Goal: Task Accomplishment & Management: Complete application form

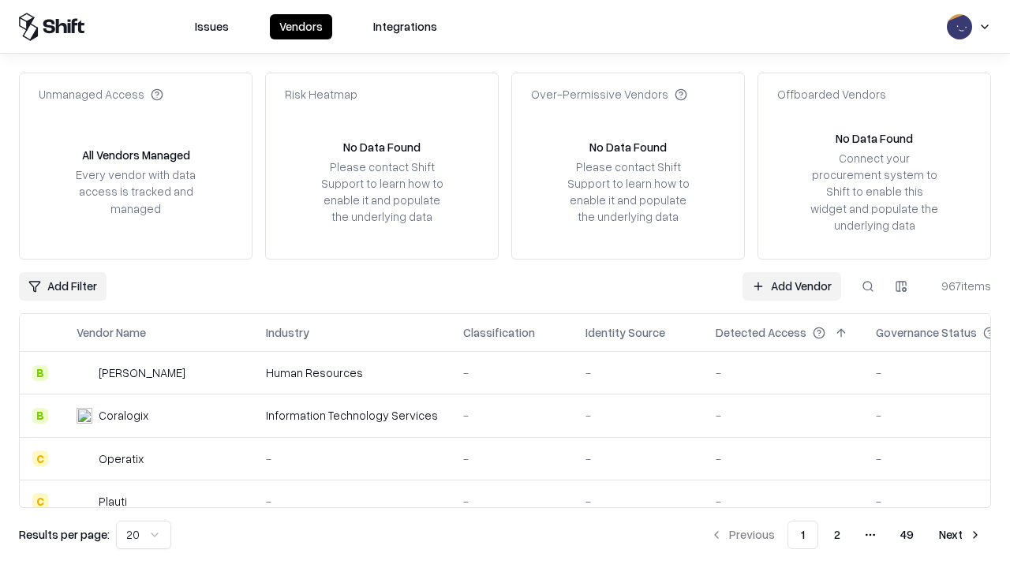
click at [791, 286] on link "Add Vendor" at bounding box center [792, 286] width 99 height 28
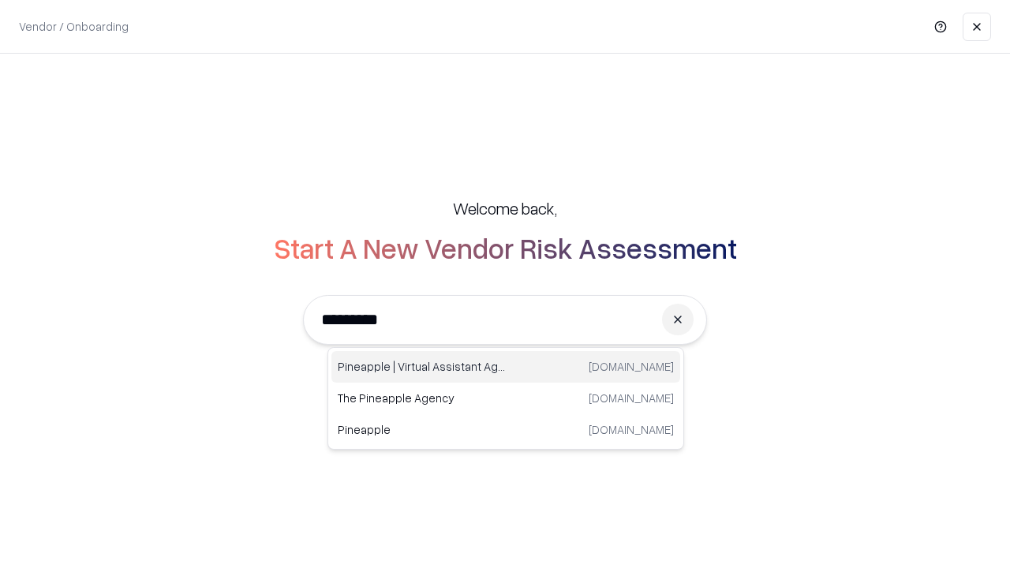
click at [506, 367] on div "Pineapple | Virtual Assistant Agency [DOMAIN_NAME]" at bounding box center [505, 367] width 349 height 32
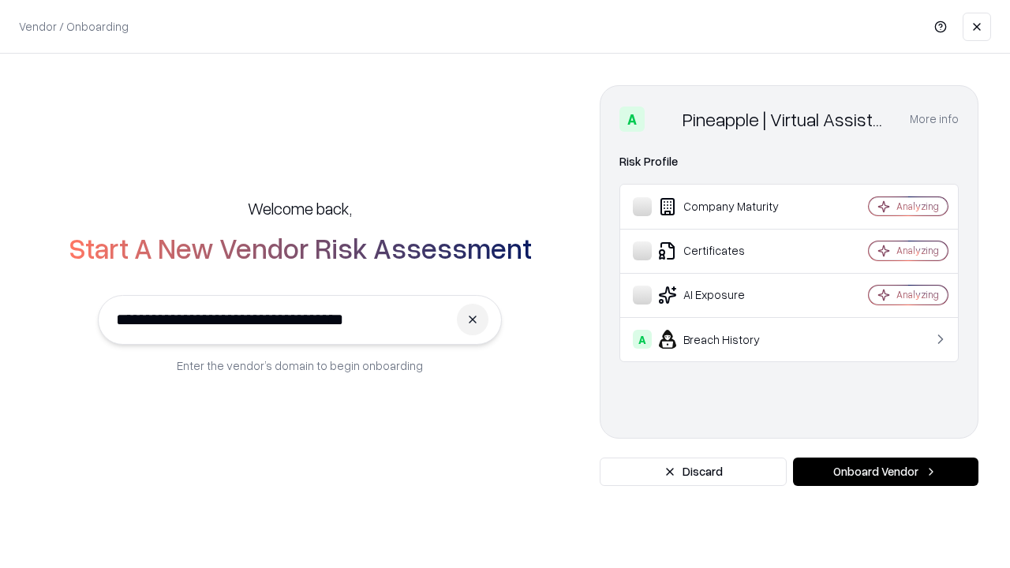
type input "**********"
click at [885, 472] on button "Onboard Vendor" at bounding box center [885, 472] width 185 height 28
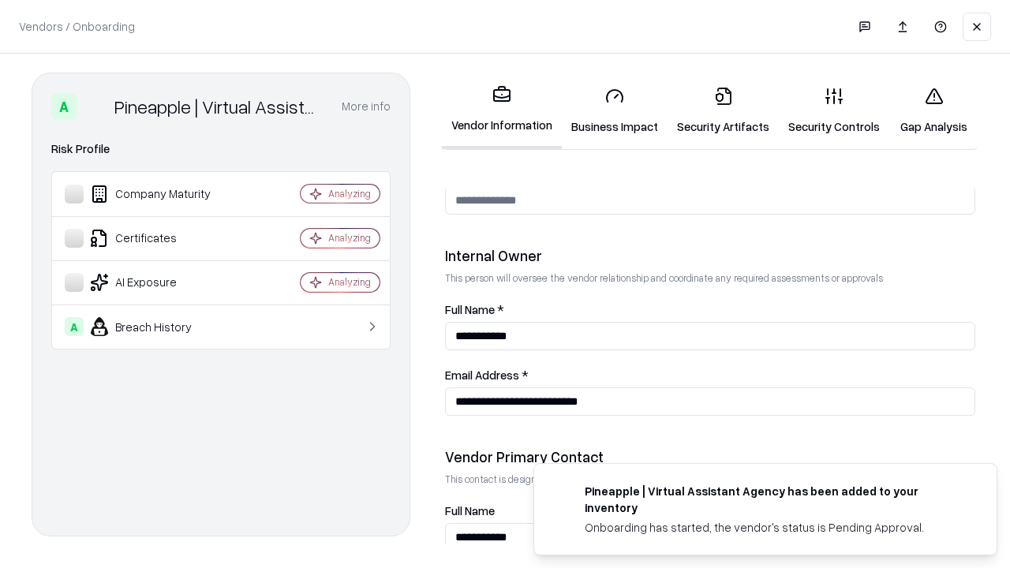
scroll to position [817, 0]
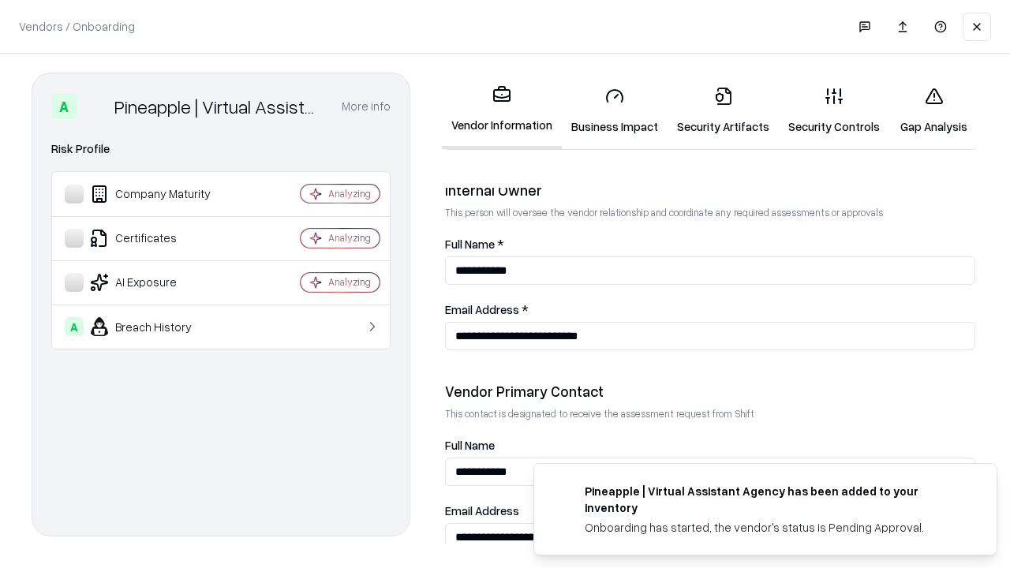
click at [723, 110] on link "Security Artifacts" at bounding box center [723, 110] width 111 height 73
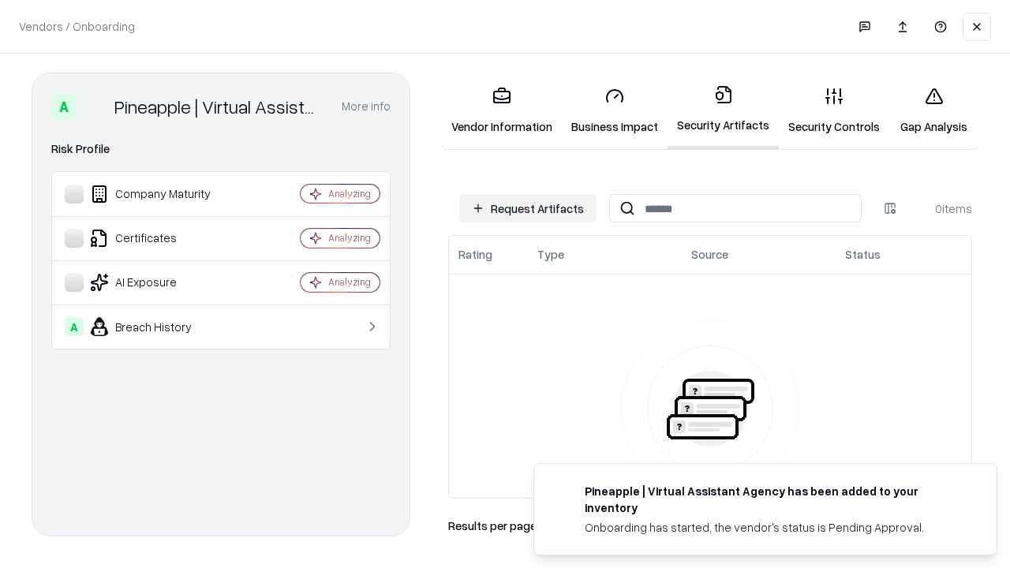
click at [528, 208] on button "Request Artifacts" at bounding box center [527, 208] width 137 height 28
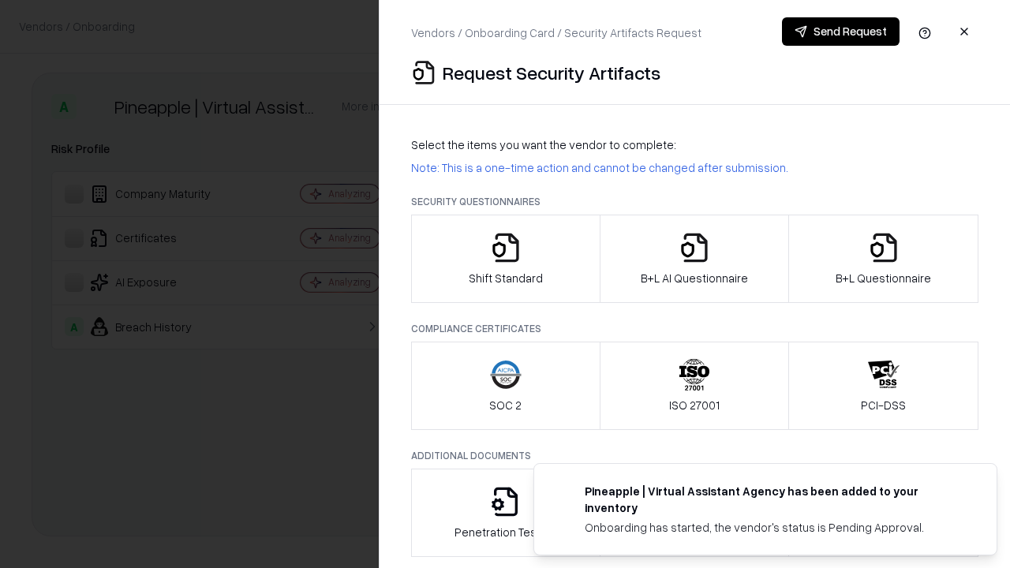
click at [883, 259] on icon "button" at bounding box center [884, 248] width 32 height 32
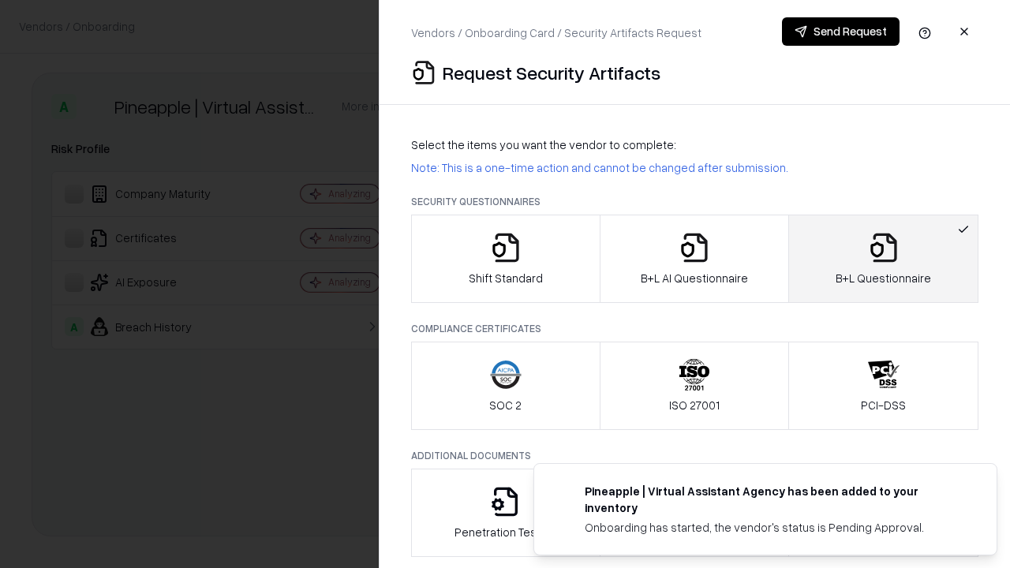
click at [694, 259] on icon "button" at bounding box center [695, 248] width 32 height 32
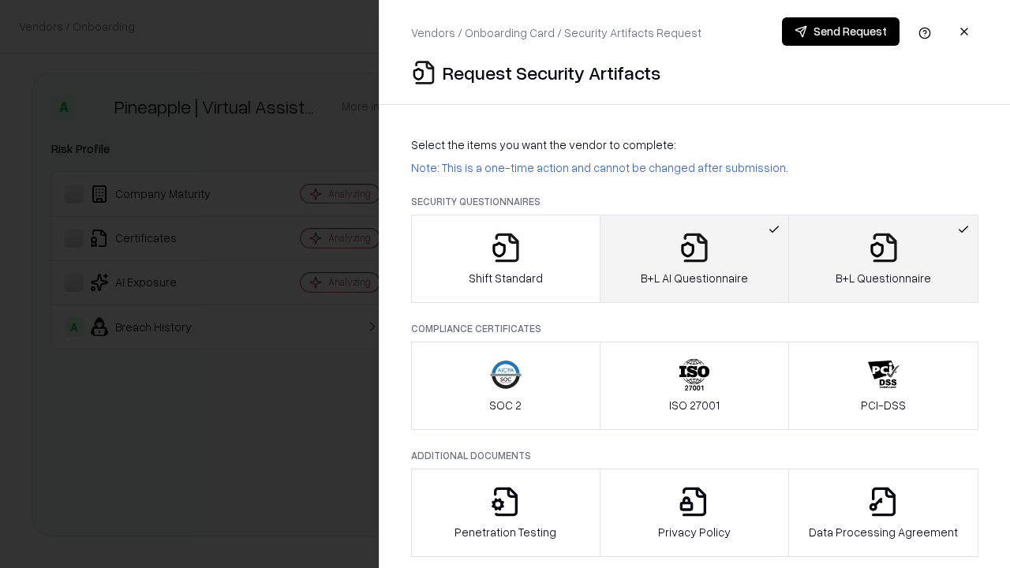
click at [840, 32] on button "Send Request" at bounding box center [841, 31] width 118 height 28
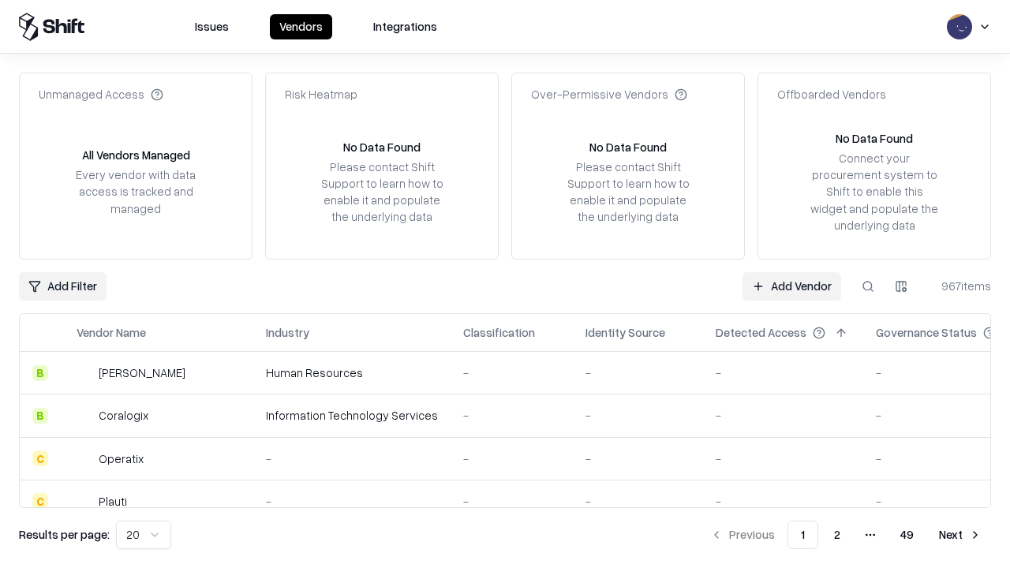
click at [868, 286] on button at bounding box center [868, 286] width 28 height 28
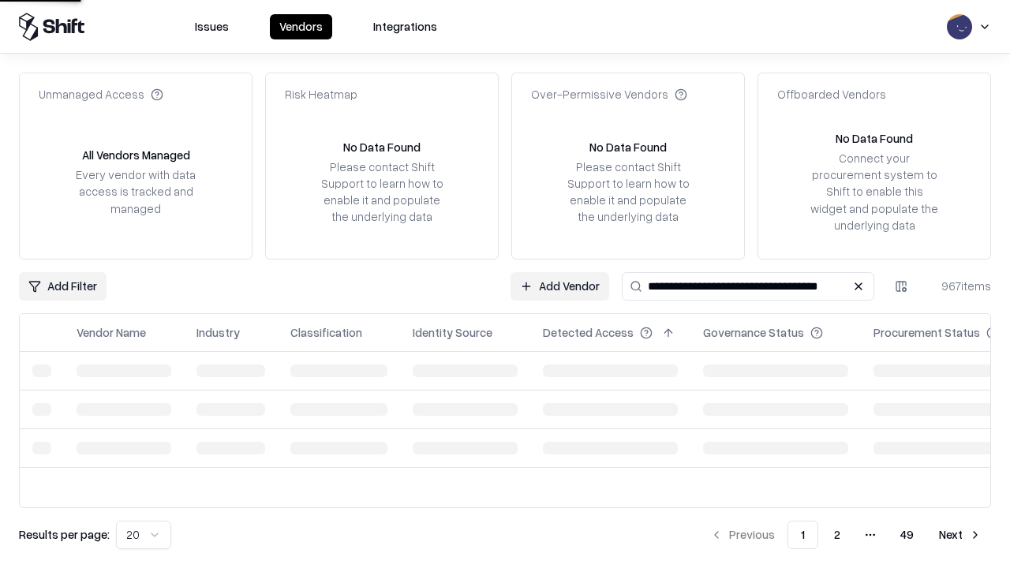
type input "**********"
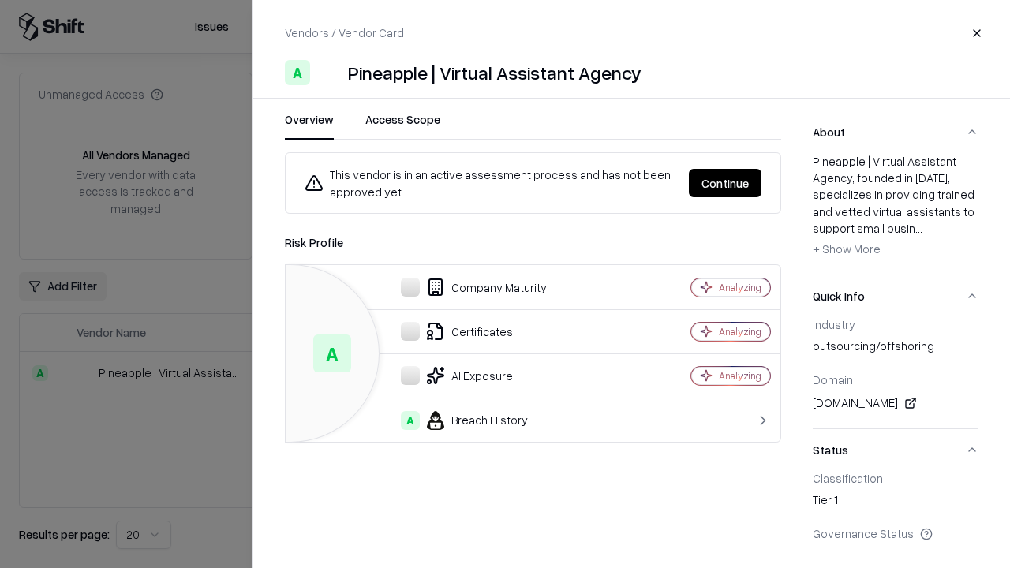
click at [725, 183] on button "Continue" at bounding box center [725, 183] width 73 height 28
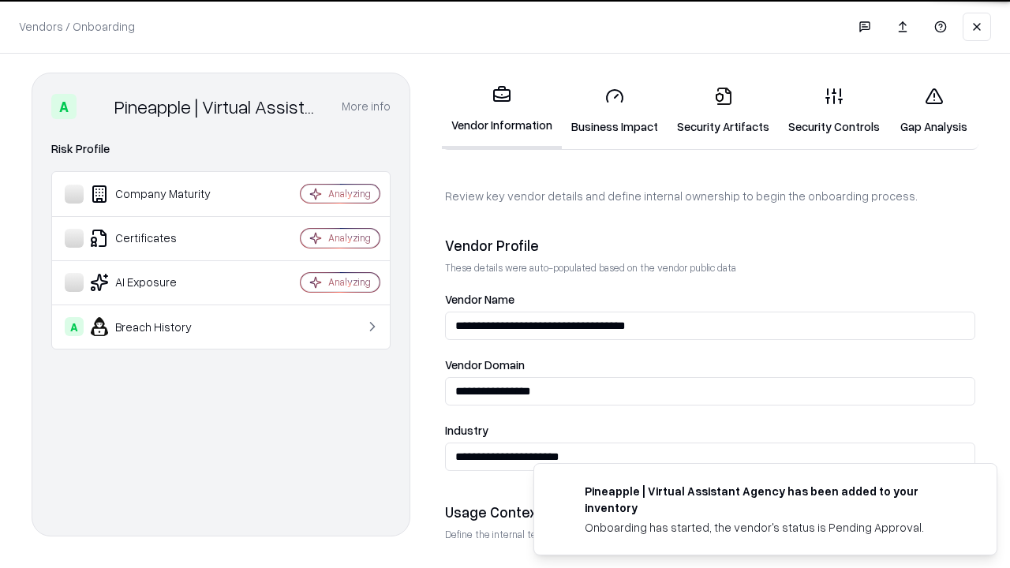
click at [723, 110] on link "Security Artifacts" at bounding box center [723, 110] width 111 height 73
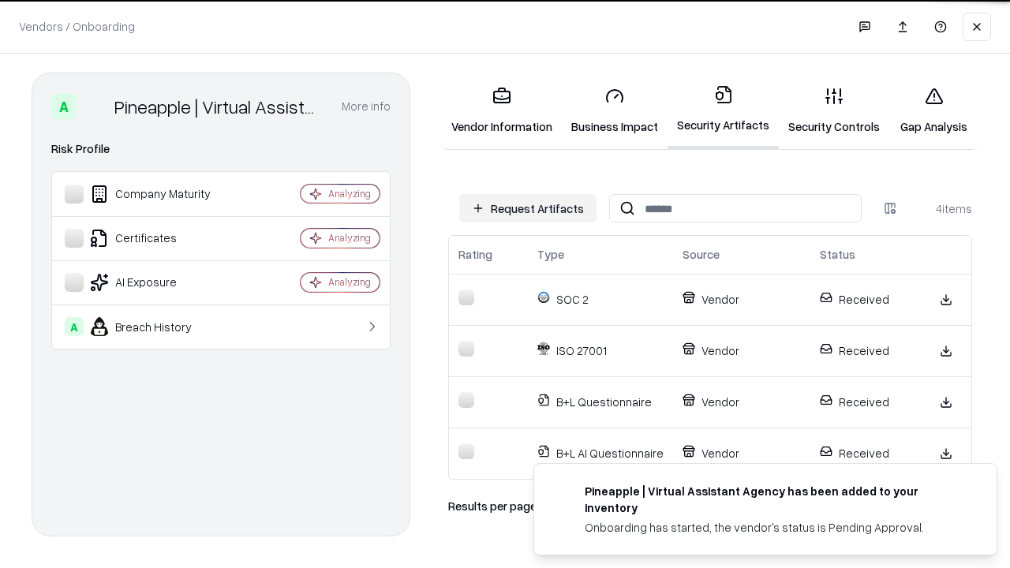
click at [933, 110] on link "Gap Analysis" at bounding box center [933, 110] width 89 height 73
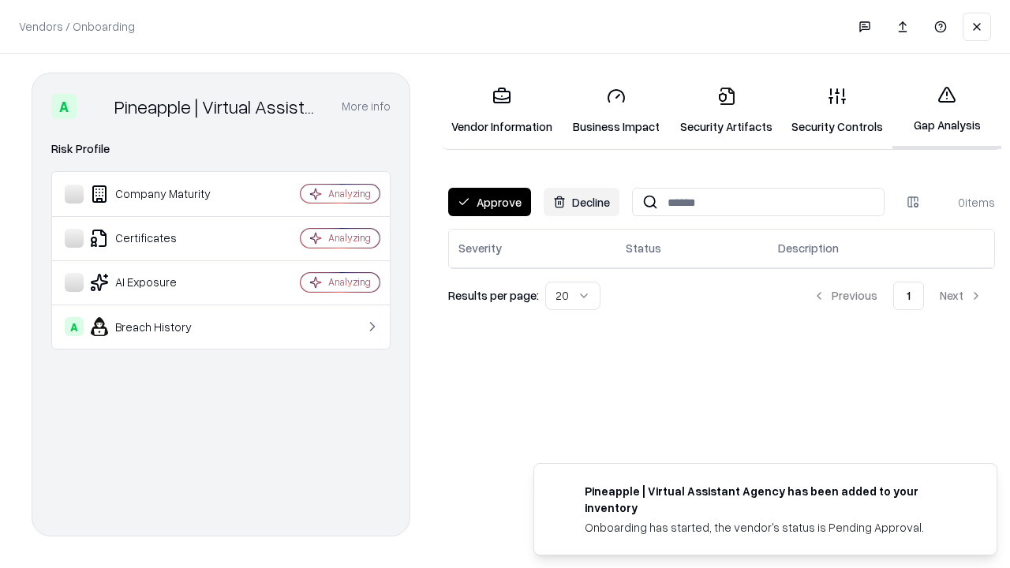
click at [489, 202] on button "Approve" at bounding box center [489, 202] width 83 height 28
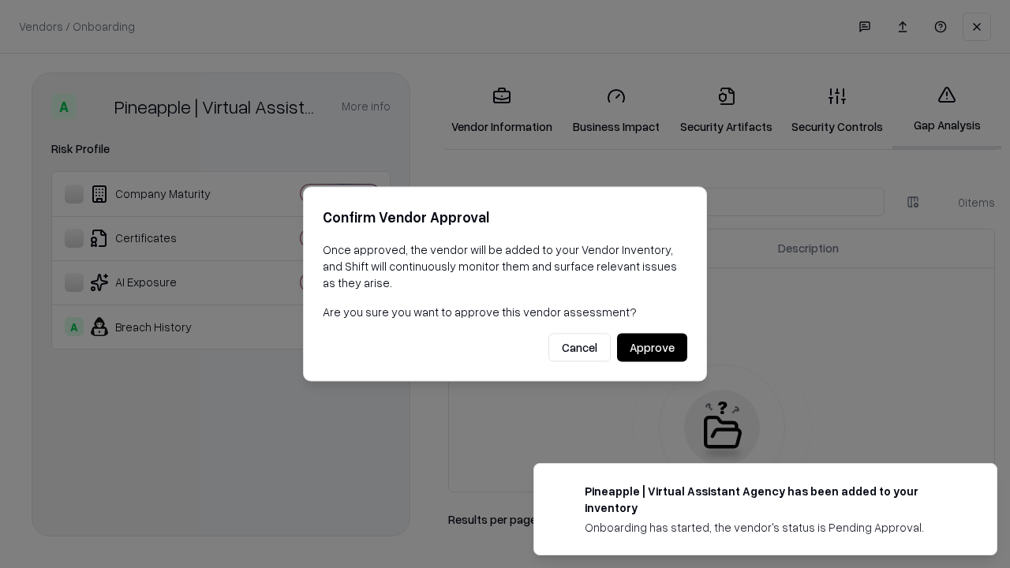
click at [652, 347] on button "Approve" at bounding box center [652, 348] width 70 height 28
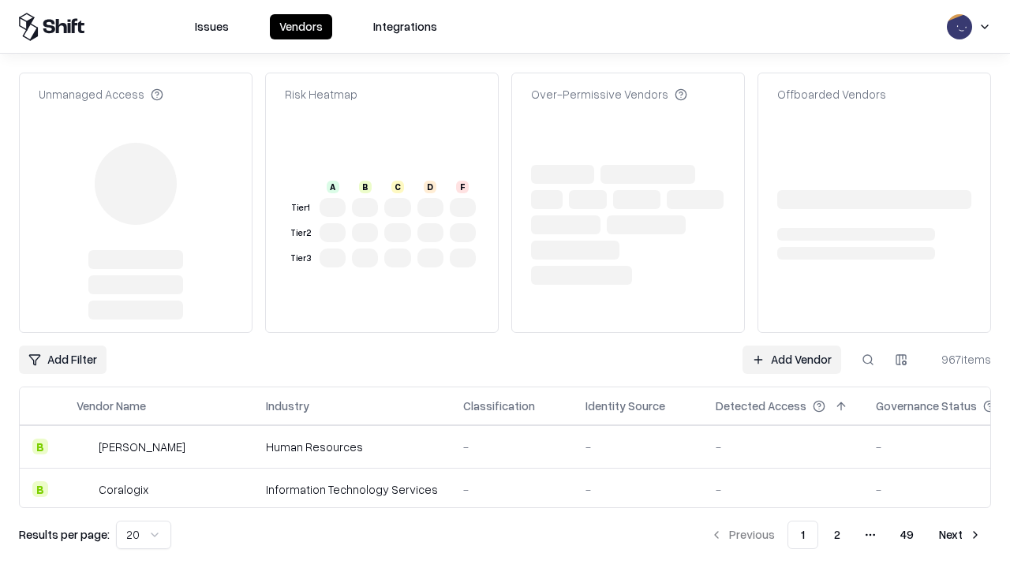
type input "**********"
click at [791, 346] on link "Add Vendor" at bounding box center [792, 360] width 99 height 28
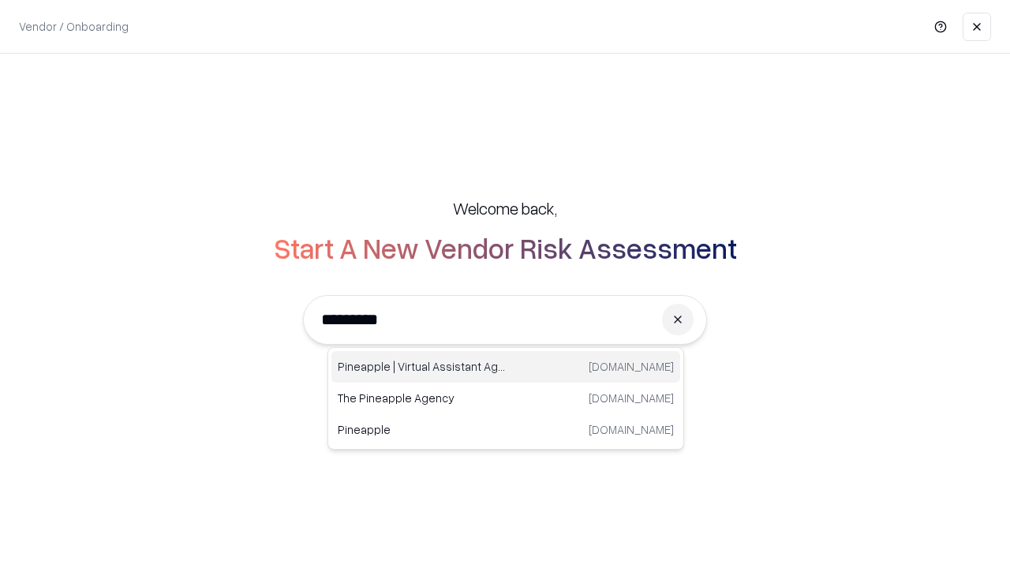
click at [506, 367] on div "Pineapple | Virtual Assistant Agency [DOMAIN_NAME]" at bounding box center [505, 367] width 349 height 32
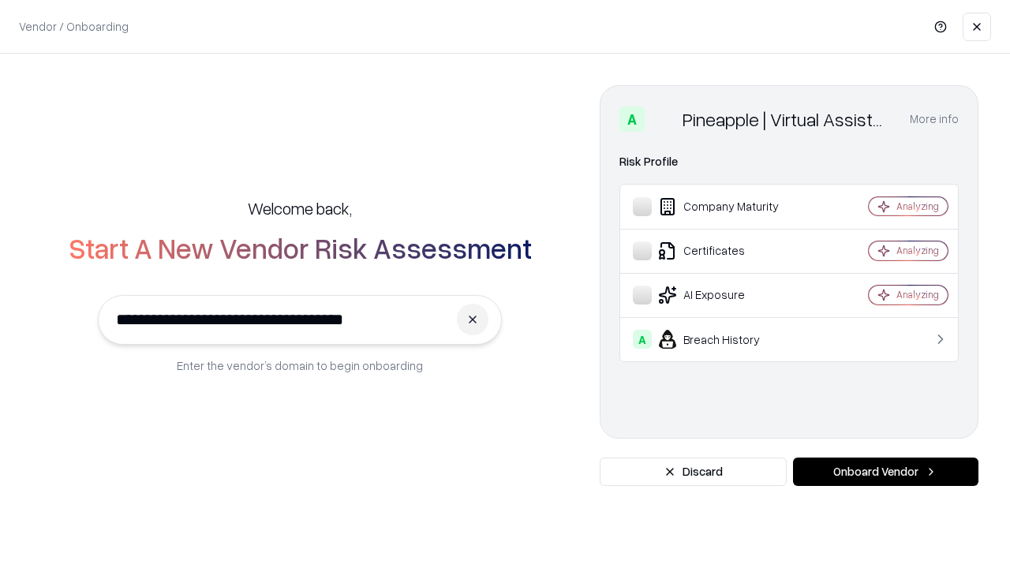
type input "**********"
click at [885, 472] on button "Onboard Vendor" at bounding box center [885, 472] width 185 height 28
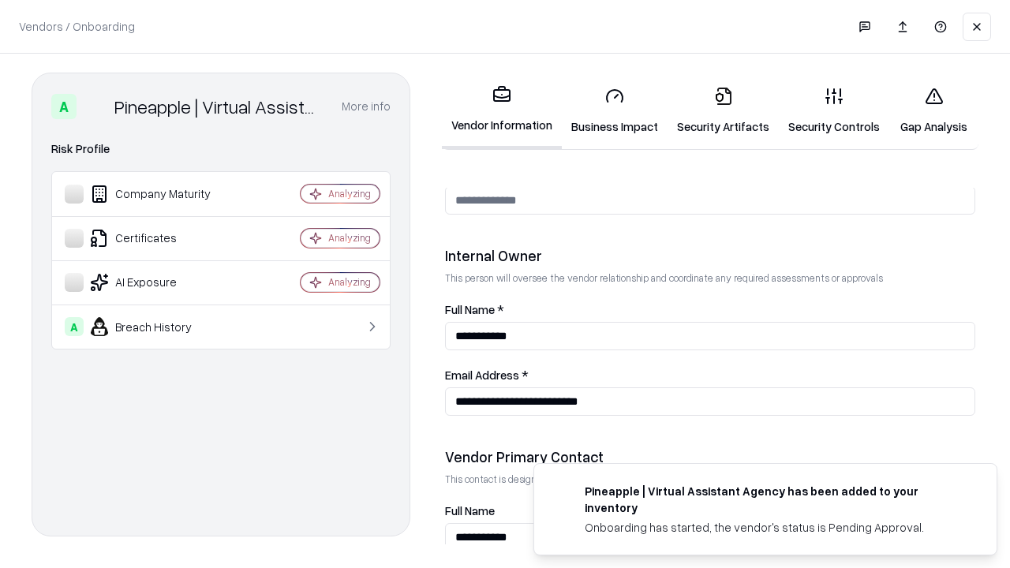
scroll to position [817, 0]
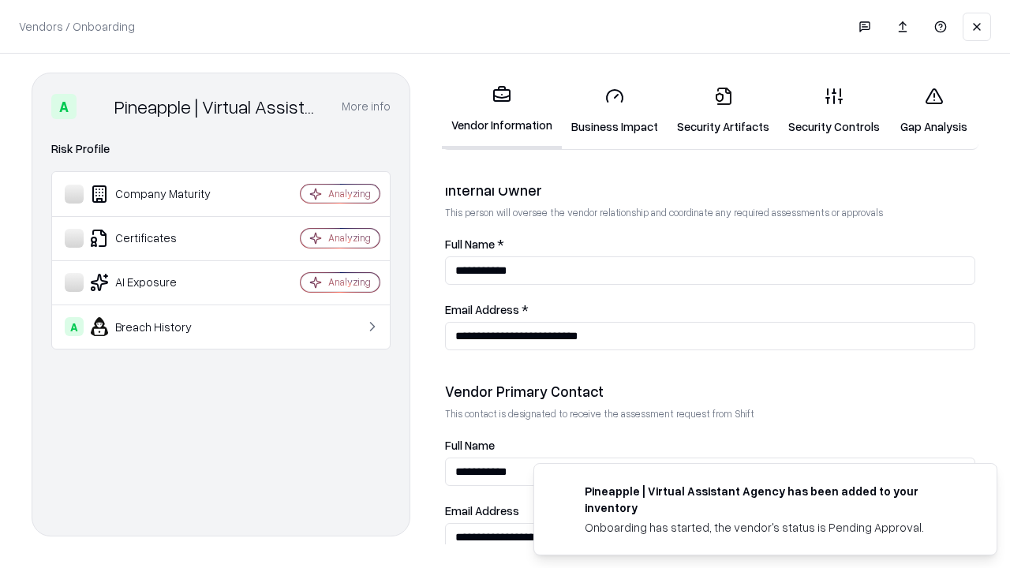
click at [933, 110] on link "Gap Analysis" at bounding box center [933, 110] width 89 height 73
